Goal: Information Seeking & Learning: Learn about a topic

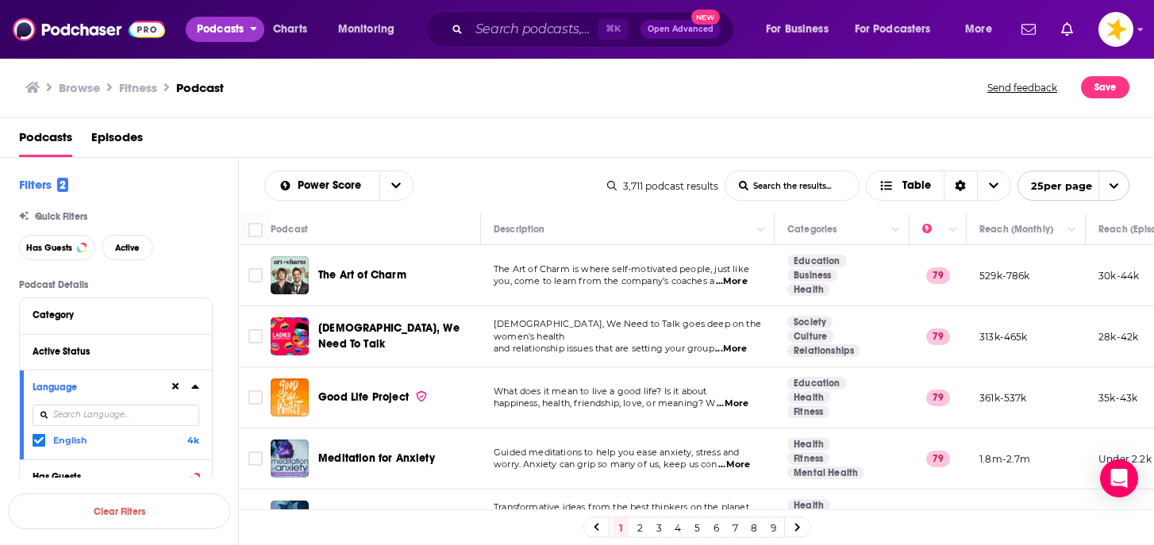
scroll to position [864, 0]
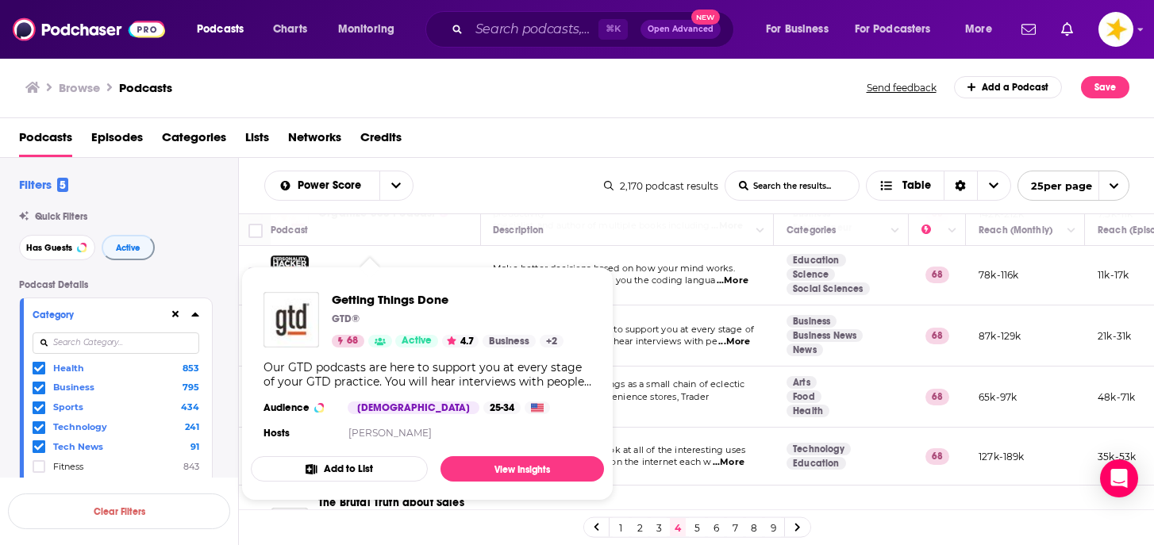
scroll to position [1290, 1]
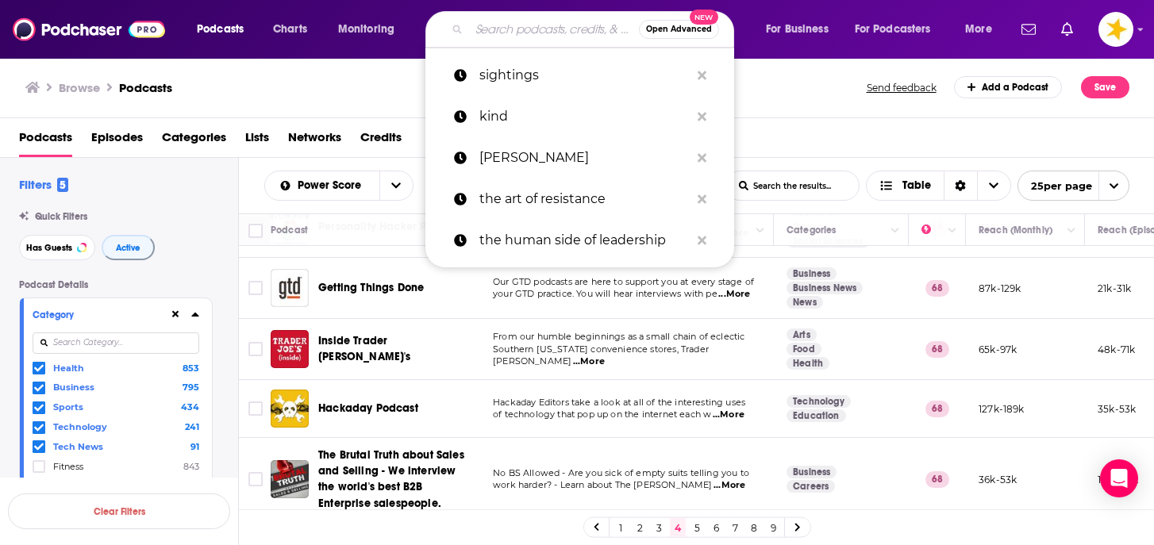
click at [507, 17] on input "Search podcasts, credits, & more..." at bounding box center [554, 29] width 170 height 25
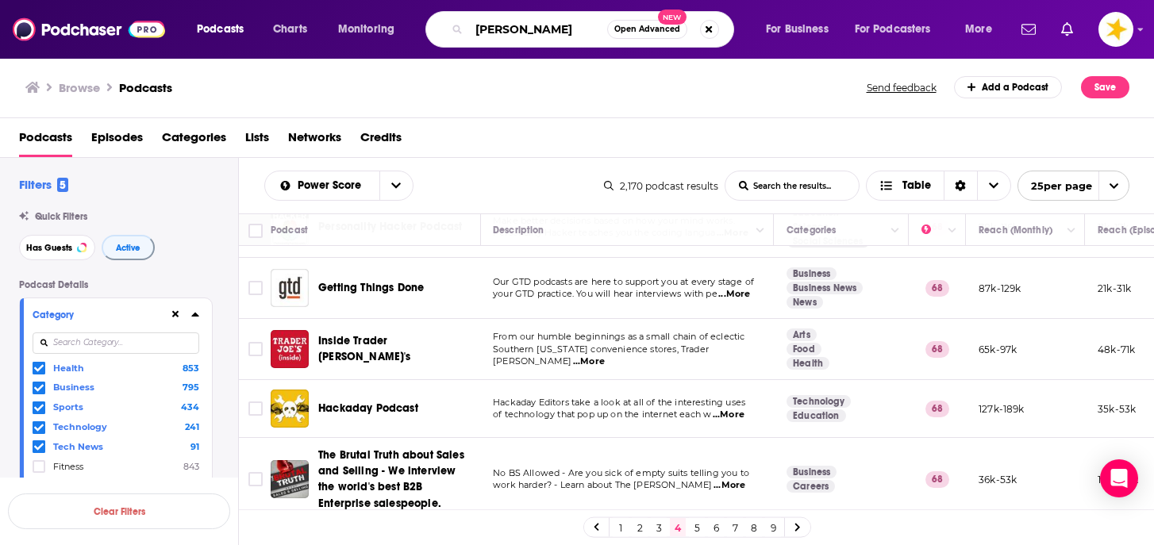
type input "[PERSON_NAME]"
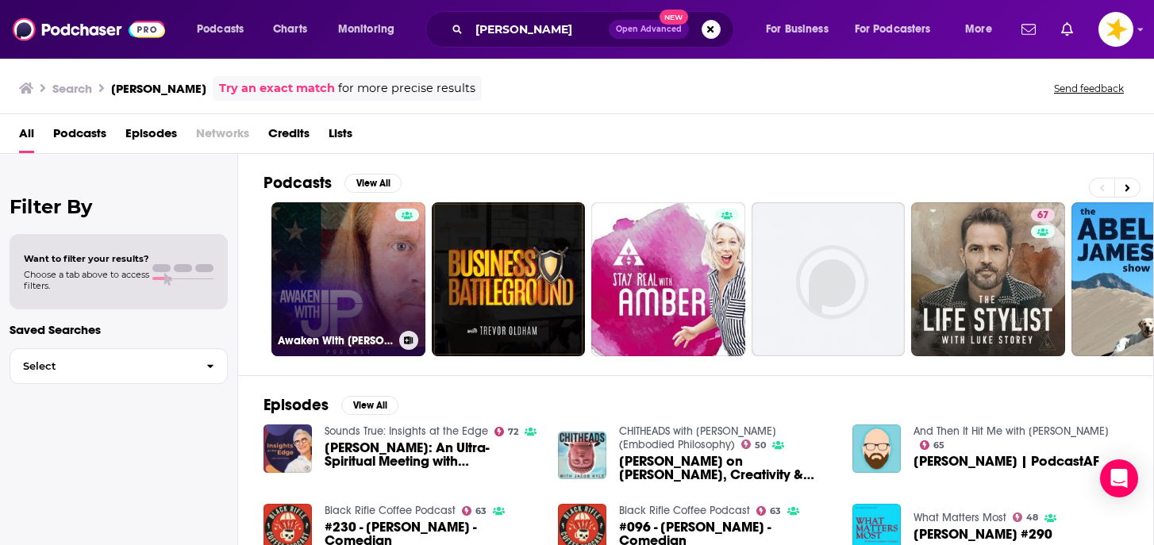
click at [352, 260] on link "Awaken With [PERSON_NAME] Show" at bounding box center [348, 279] width 154 height 154
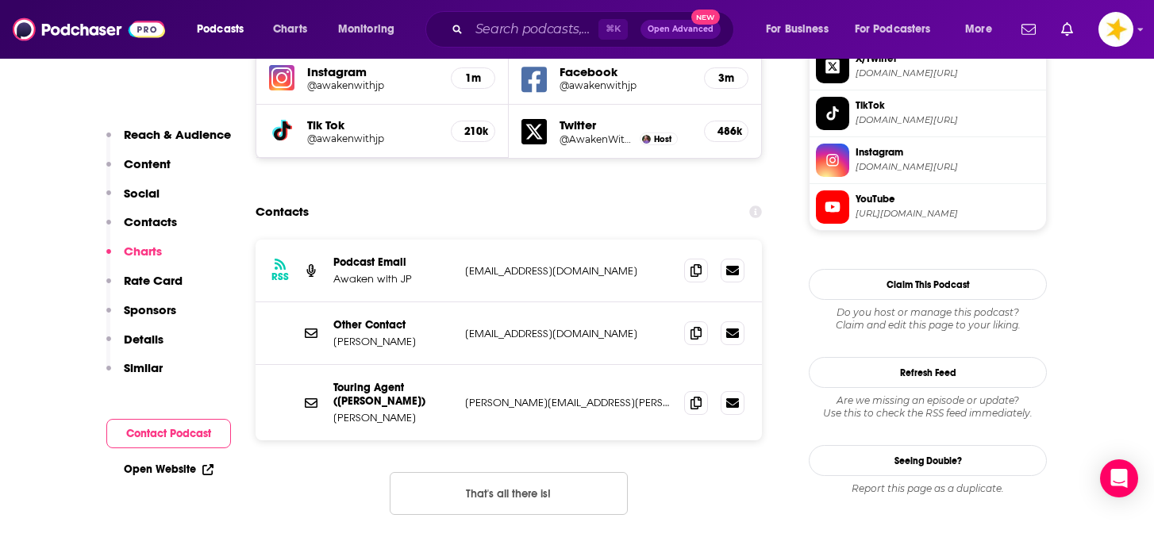
scroll to position [1586, 0]
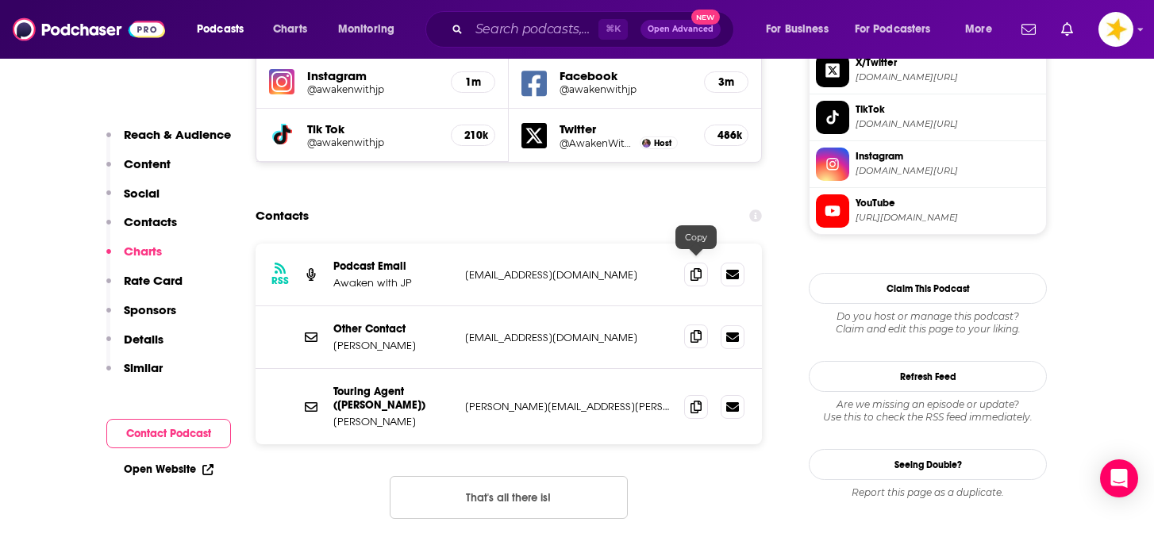
click at [696, 330] on icon at bounding box center [696, 336] width 11 height 13
